Goal: Answer question/provide support

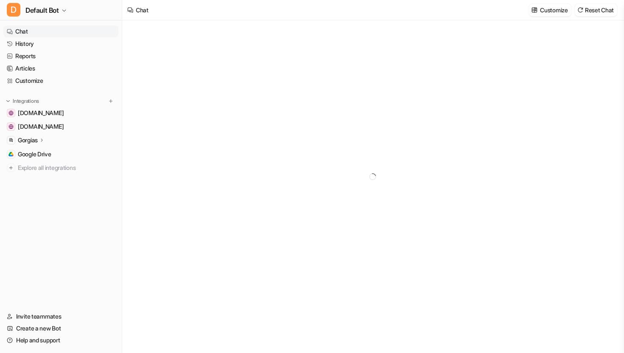
type textarea "**********"
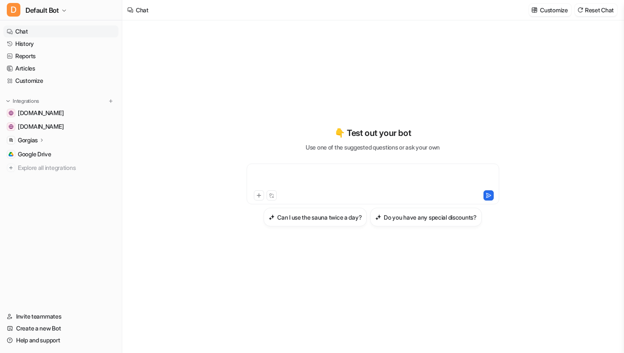
click at [297, 179] on div at bounding box center [373, 179] width 248 height 20
paste div
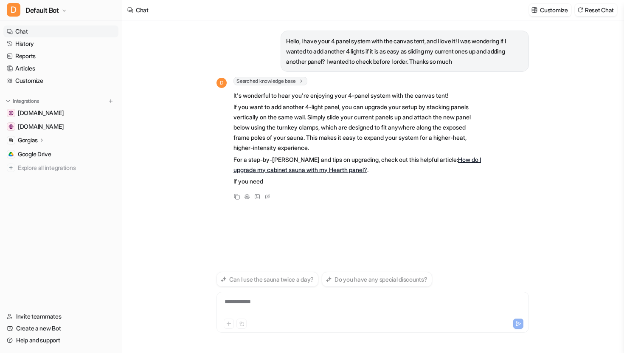
click at [283, 305] on div "**********" at bounding box center [372, 307] width 308 height 20
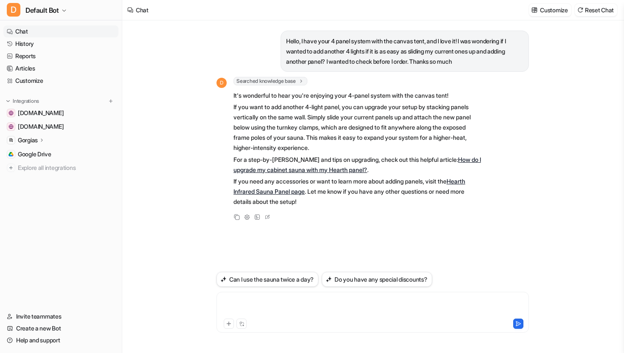
click at [265, 300] on div at bounding box center [372, 307] width 308 height 20
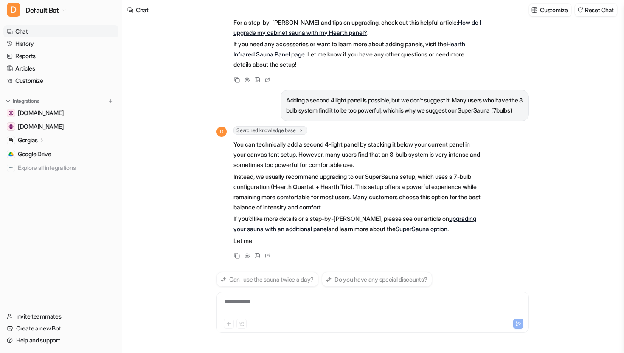
scroll to position [149, 0]
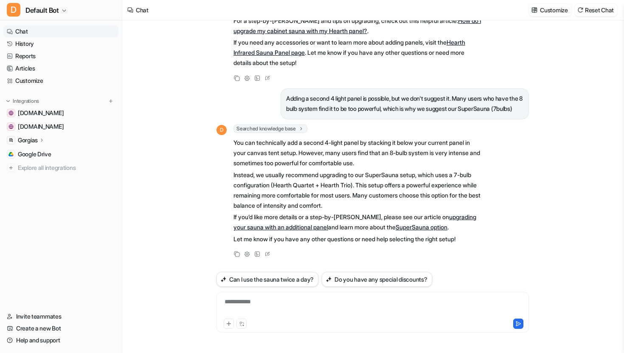
click at [469, 217] on link "upgrading your sauna with an additional panel" at bounding box center [354, 221] width 243 height 17
click at [432, 227] on link "SuperSauna option" at bounding box center [421, 226] width 52 height 7
click at [268, 253] on icon at bounding box center [267, 252] width 8 height 11
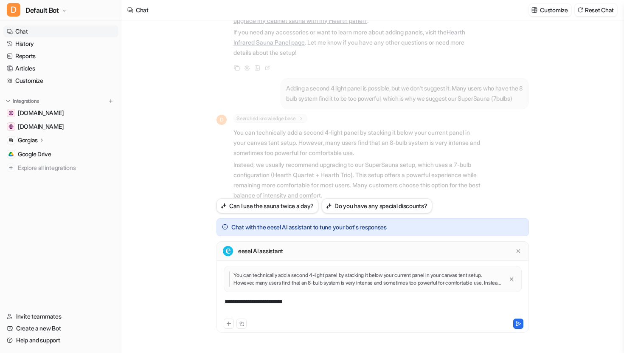
click at [399, 308] on div "**********" at bounding box center [372, 307] width 308 height 20
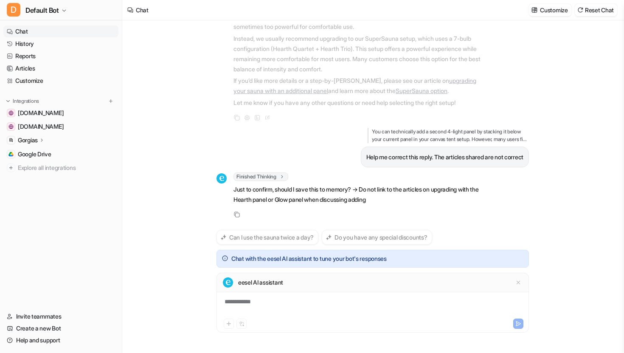
scroll to position [295, 0]
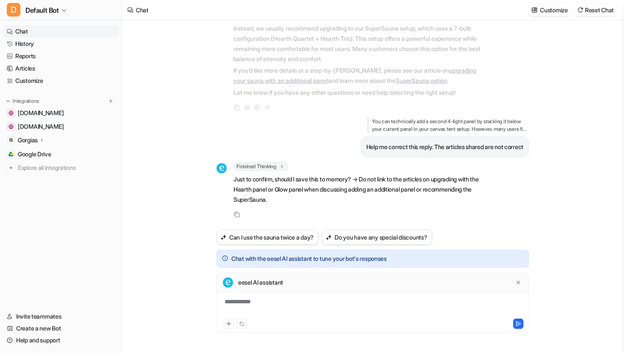
click at [301, 304] on div "**********" at bounding box center [372, 307] width 308 height 20
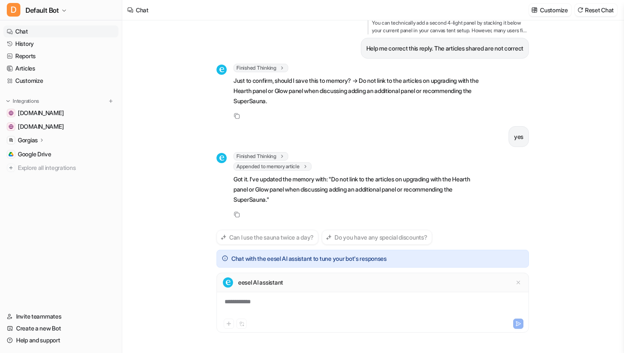
scroll to position [394, 0]
click at [511, 149] on div "Hello, I have your 4 panel system with the canvas tent, and I love it! I was wo…" at bounding box center [372, 124] width 312 height 209
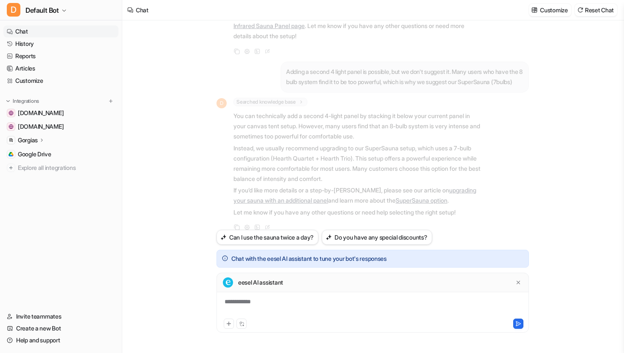
scroll to position [184, 0]
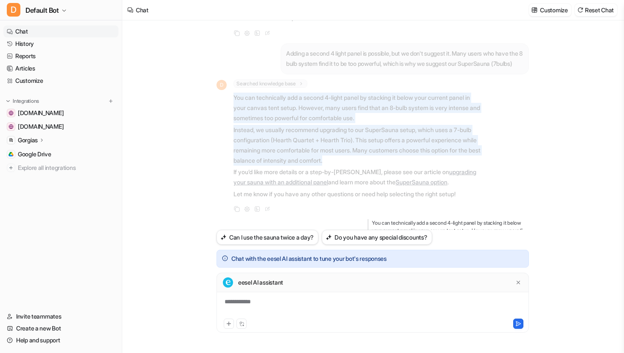
drag, startPoint x: 234, startPoint y: 107, endPoint x: 417, endPoint y: 171, distance: 194.6
click at [417, 171] on span "You can technically add a second 4-light panel by stacking it below your curren…" at bounding box center [357, 145] width 248 height 109
copy span "You can technically add a second 4-light panel by stacking it below your curren…"
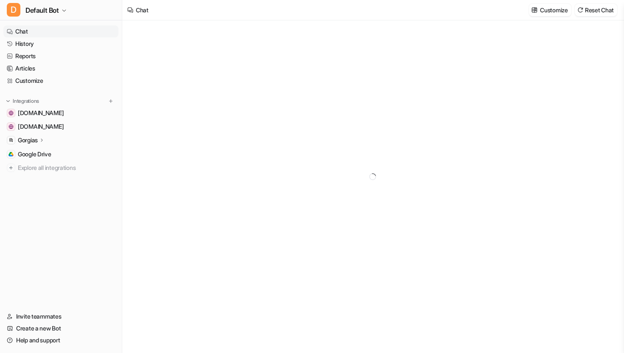
type textarea "**********"
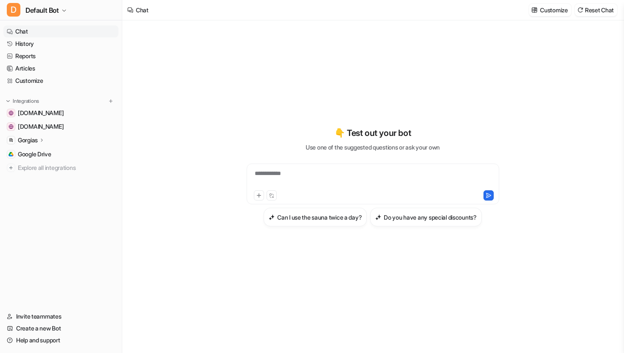
click at [289, 178] on div "**********" at bounding box center [373, 179] width 248 height 20
paste div
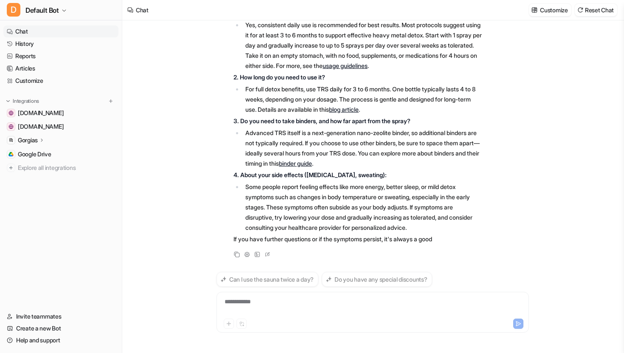
scroll to position [136, 0]
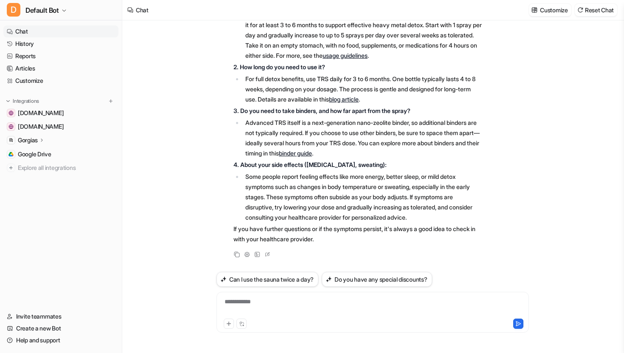
click at [298, 300] on div "**********" at bounding box center [372, 307] width 308 height 20
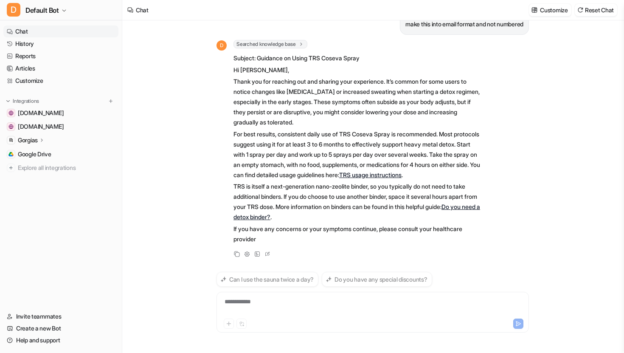
scroll to position [408, 0]
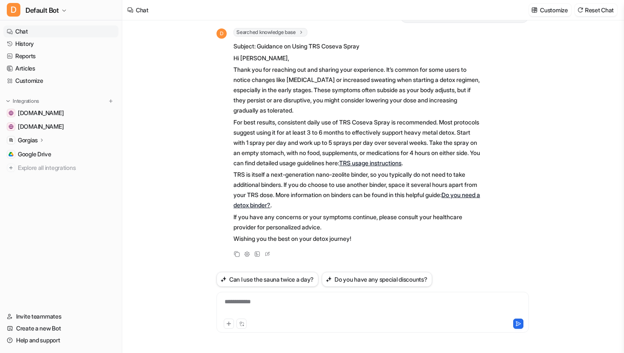
click at [401, 159] on link "TRS usage instructions" at bounding box center [370, 162] width 62 height 7
click at [462, 195] on link "Do you need a detox binder?" at bounding box center [356, 199] width 246 height 17
click at [237, 255] on icon at bounding box center [237, 253] width 6 height 6
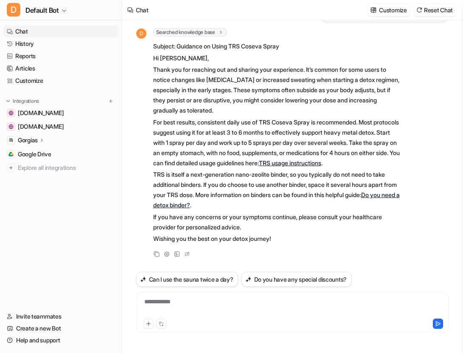
click at [59, 29] on link "Chat" at bounding box center [60, 31] width 115 height 12
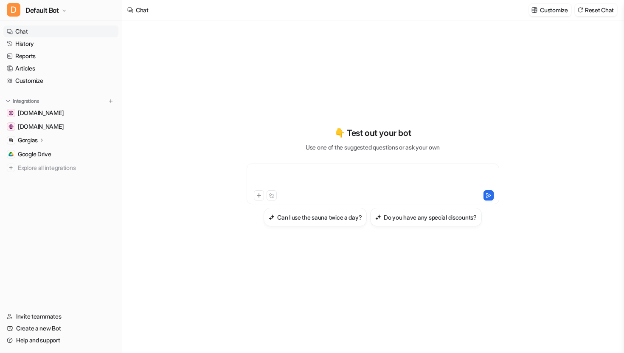
click at [371, 169] on div at bounding box center [373, 179] width 248 height 20
paste div
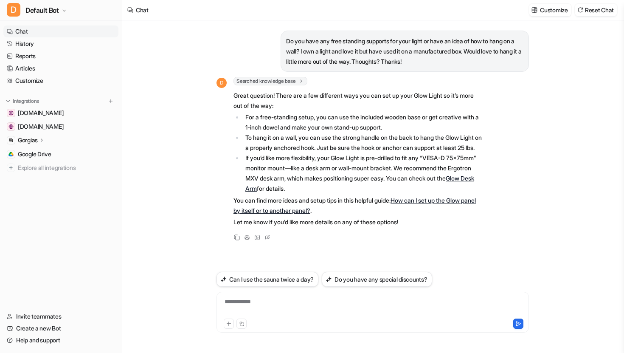
click at [432, 211] on link "How can I set up the Glow panel by itself or to another panel?" at bounding box center [354, 204] width 242 height 17
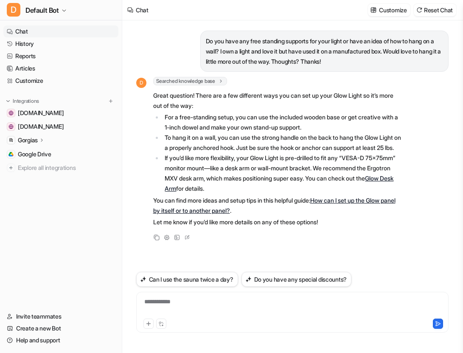
click at [41, 29] on link "Chat" at bounding box center [60, 31] width 115 height 12
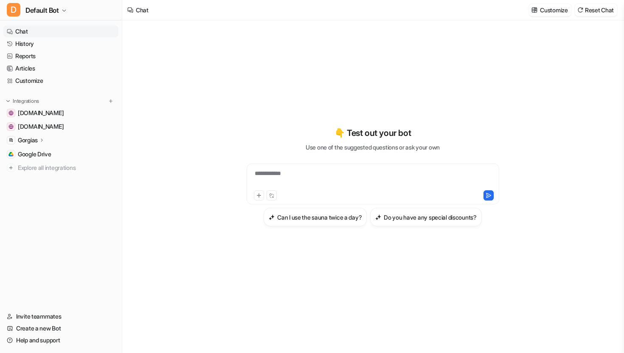
click at [306, 169] on div "**********" at bounding box center [373, 179] width 248 height 20
paste div
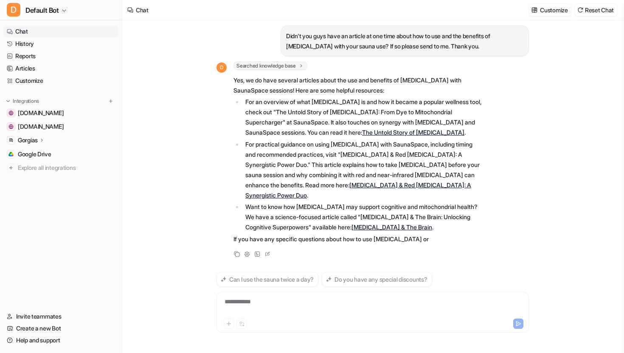
scroll to position [25, 0]
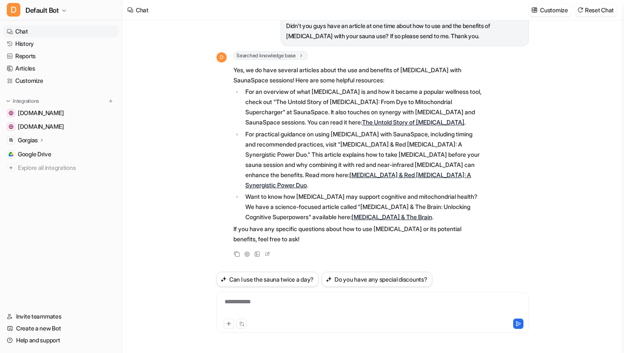
click at [400, 118] on link "The Untold Story of Methylene Blue" at bounding box center [413, 121] width 102 height 7
click at [291, 313] on div at bounding box center [372, 307] width 308 height 20
click at [332, 246] on div "D Searched knowledge base search_queries : [ "methylene blue sauna use benefits…" at bounding box center [348, 154] width 265 height 207
click at [237, 256] on icon at bounding box center [237, 253] width 6 height 6
click at [237, 303] on div at bounding box center [372, 307] width 308 height 20
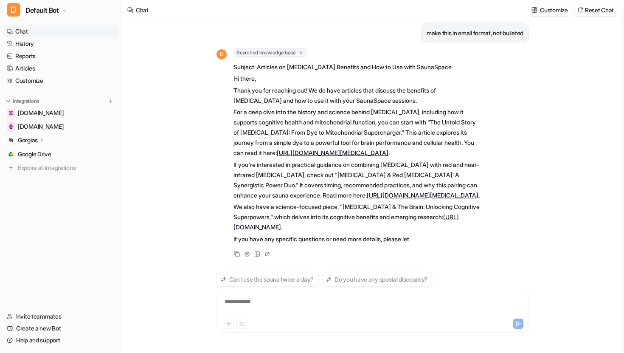
scroll to position [319, 0]
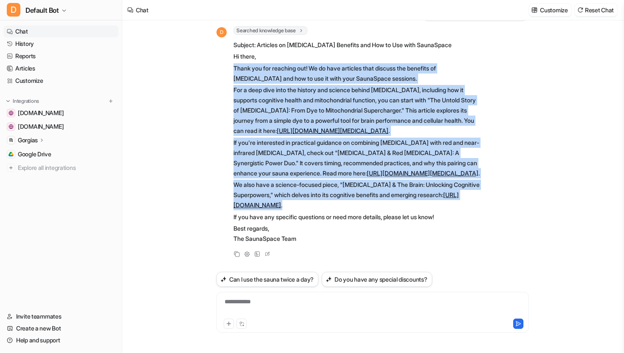
drag, startPoint x: 233, startPoint y: 37, endPoint x: 437, endPoint y: 206, distance: 264.5
click at [437, 206] on span "Subject: Articles on Methylene Blue Benefits and How to Use with SaunaSpace Hi …" at bounding box center [357, 141] width 248 height 207
copy span "Thank you for reaching out! We do have articles that discuss the benefits of me…"
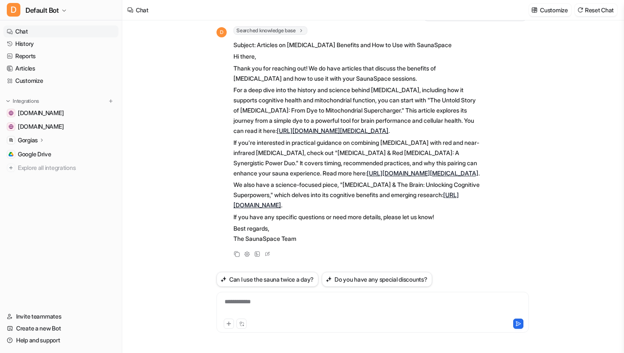
click at [44, 32] on link "Chat" at bounding box center [60, 31] width 115 height 12
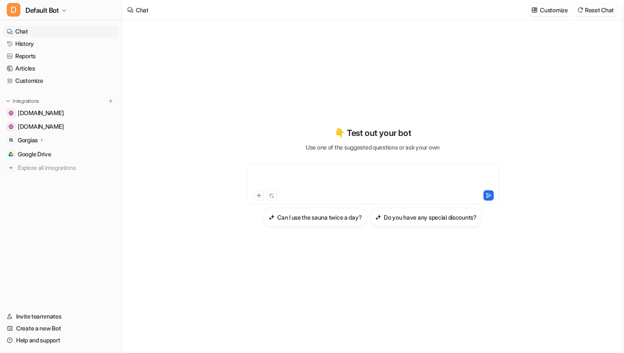
click at [311, 171] on div at bounding box center [373, 179] width 248 height 20
paste div
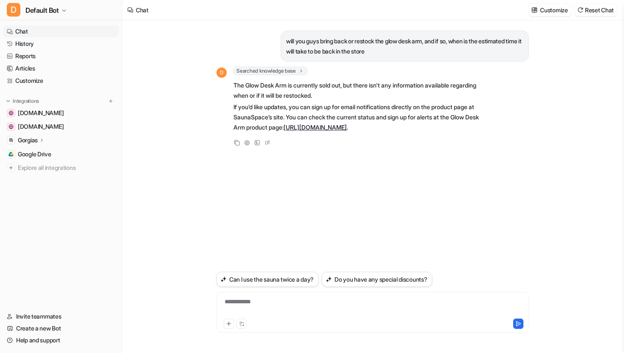
click at [347, 128] on link "https://sauna.space/products/glow-desk-arm" at bounding box center [314, 126] width 63 height 7
click at [266, 298] on div at bounding box center [372, 307] width 308 height 20
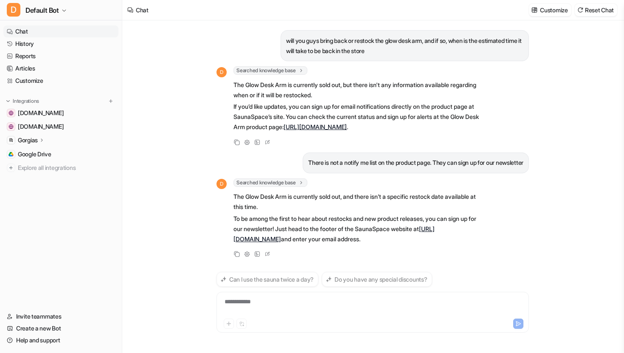
scroll to position [11, 0]
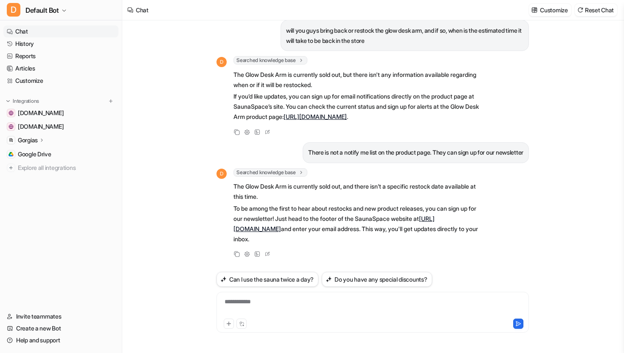
drag, startPoint x: 234, startPoint y: 208, endPoint x: 314, endPoint y: 240, distance: 86.3
click at [314, 240] on p "To be among the first to hear about restocks and new product releases, you can …" at bounding box center [357, 223] width 248 height 41
copy p "To be among the first to hear about restocks and new product releases, you can …"
